Goal: Task Accomplishment & Management: Manage account settings

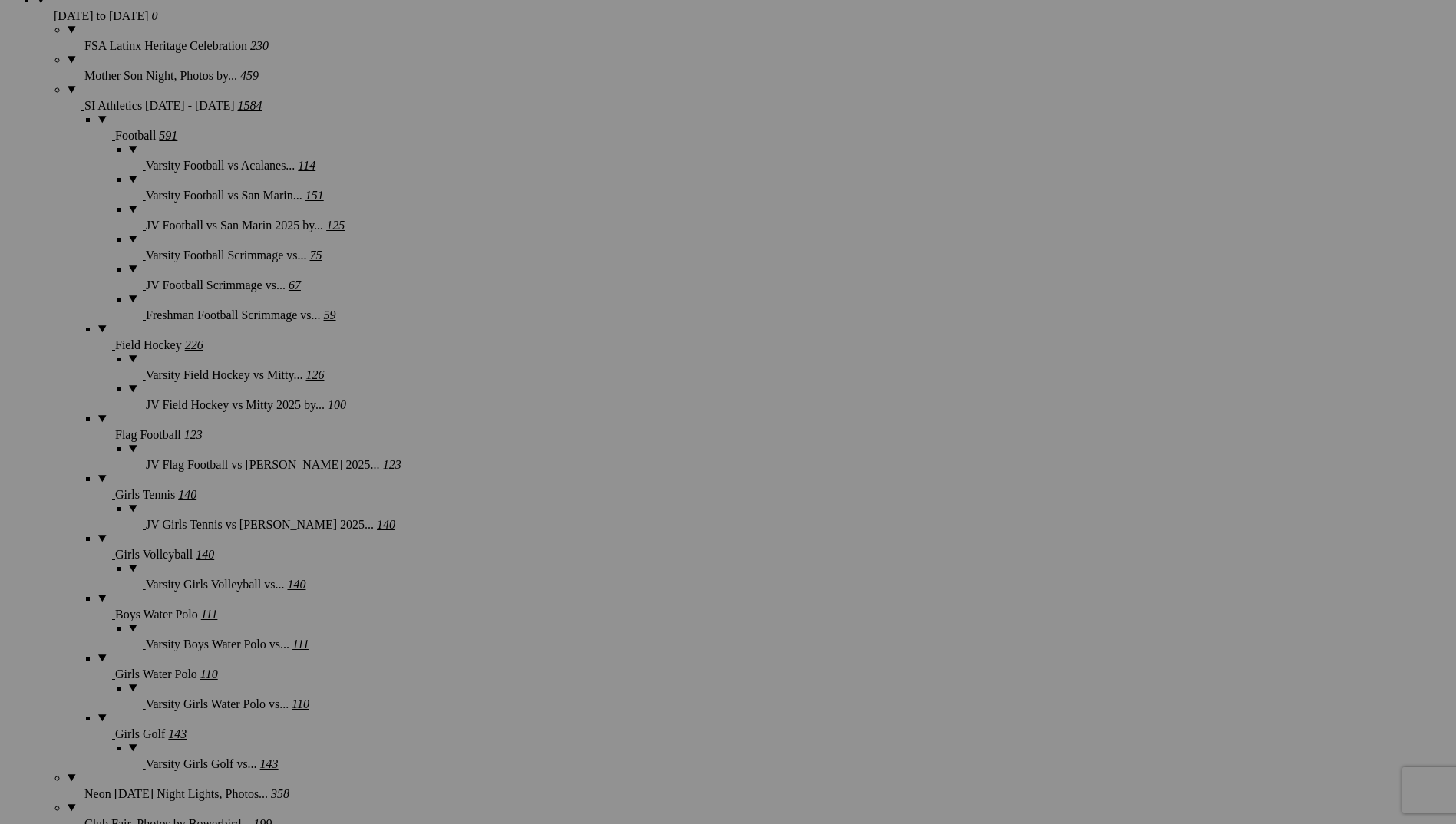
scroll to position [1303, 0]
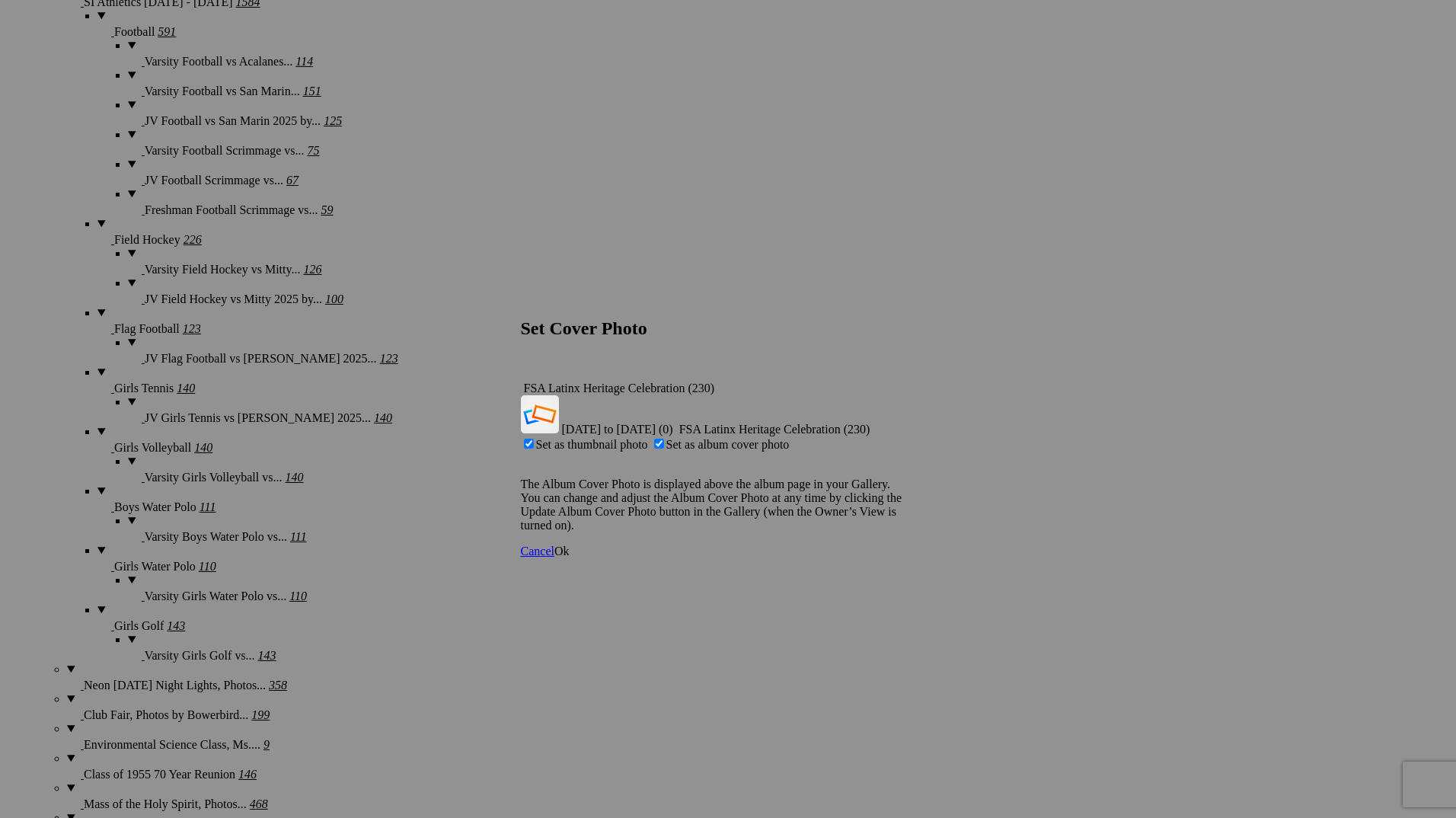
click at [569, 545] on span "Ok" at bounding box center [561, 551] width 15 height 13
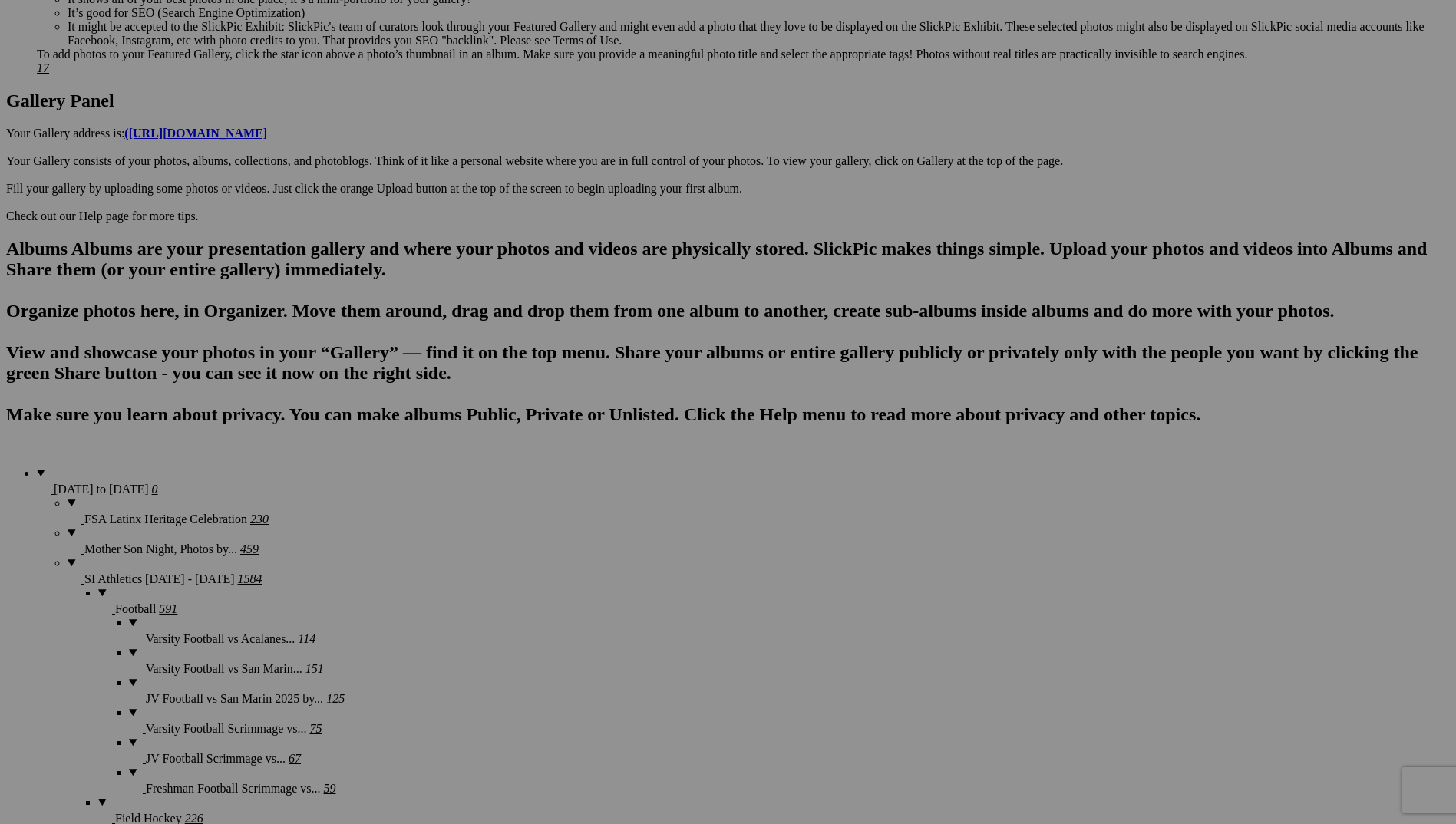
scroll to position [0, 0]
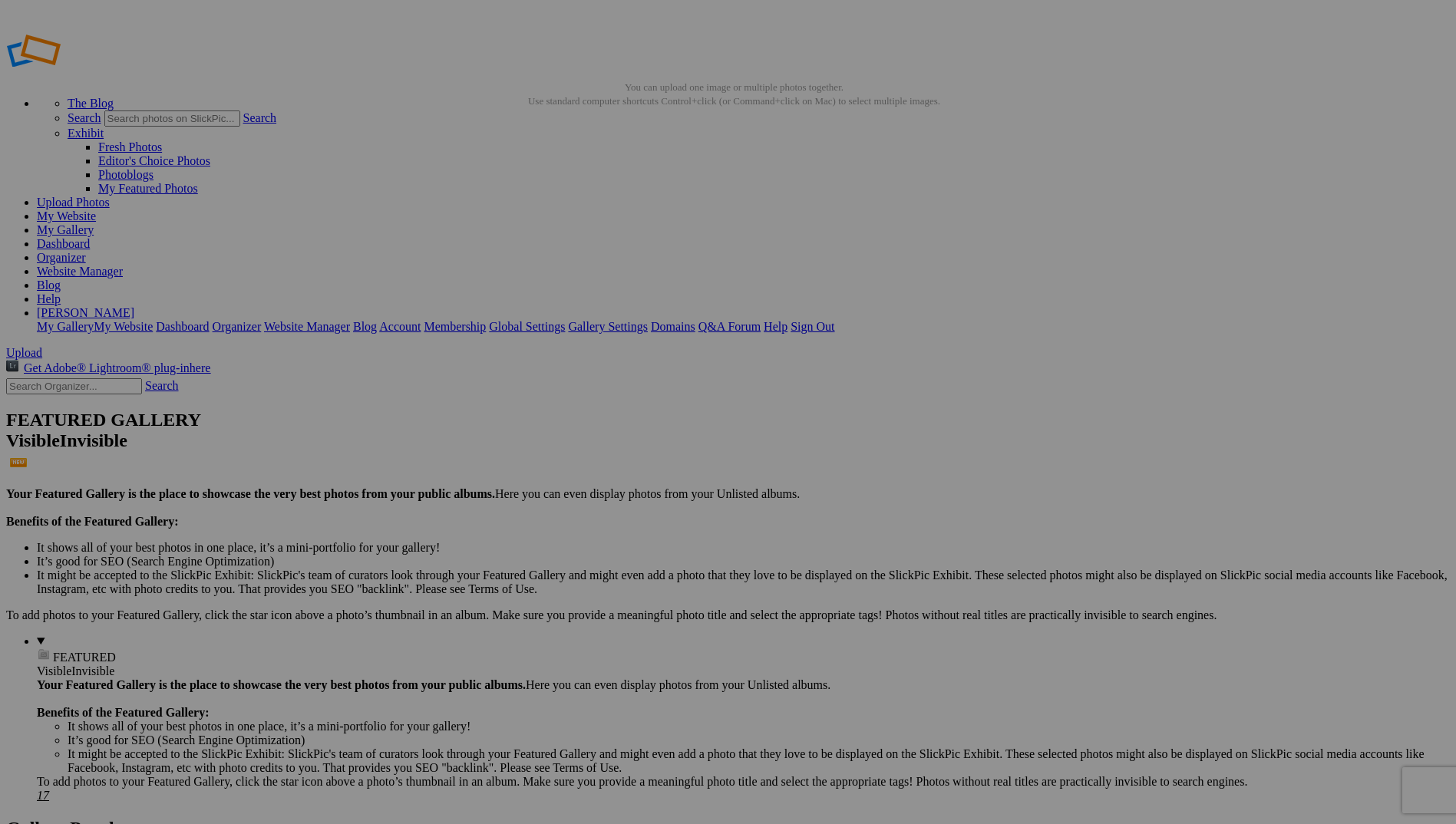
click at [94, 223] on link "My Gallery" at bounding box center [65, 230] width 57 height 13
type input "FSA Latinx Heritage Celebration, Photos by Bowerbird Photography"
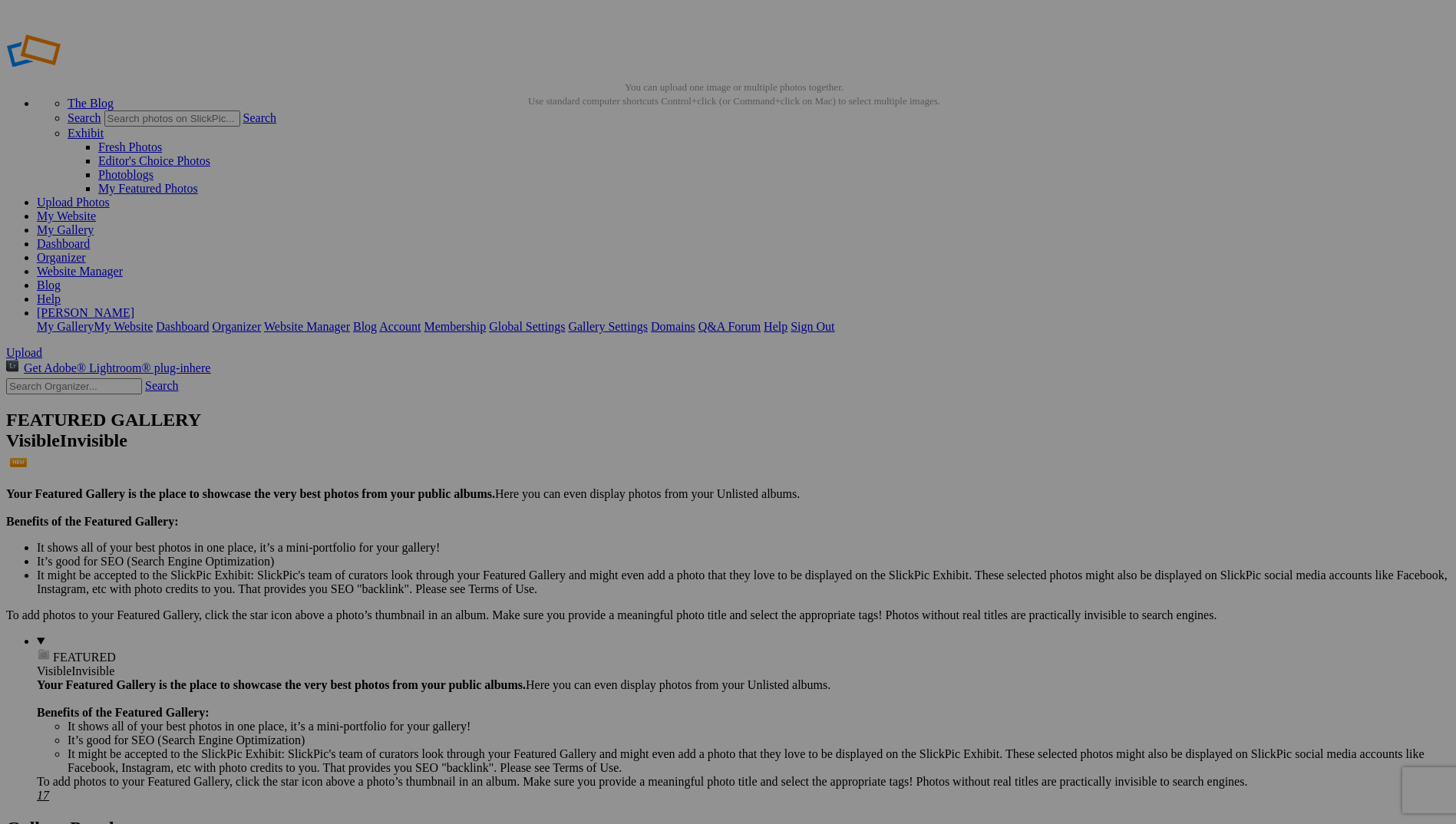
click at [94, 223] on link "My Gallery" at bounding box center [65, 230] width 57 height 13
